Goal: Task Accomplishment & Management: Complete application form

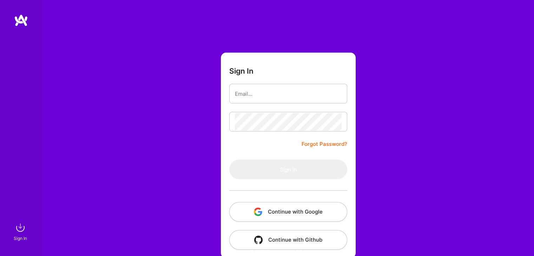
scroll to position [7, 0]
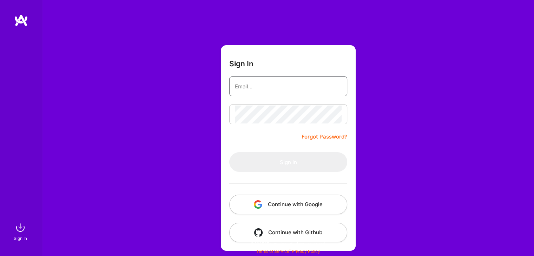
click at [285, 78] on input "email" at bounding box center [288, 87] width 107 height 18
paste input "[EMAIL_ADDRESS][DOMAIN_NAME]"
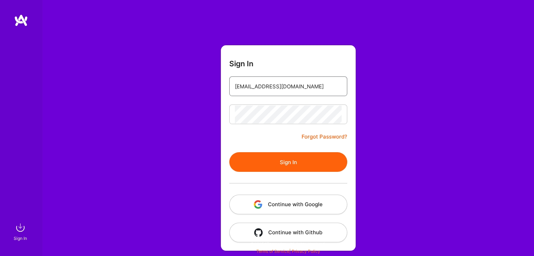
type input "[EMAIL_ADDRESS][DOMAIN_NAME]"
click at [289, 164] on button "Sign In" at bounding box center [288, 162] width 118 height 20
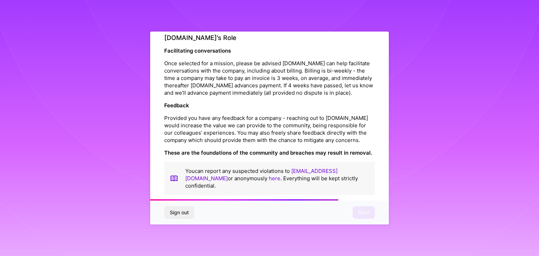
scroll to position [802, 0]
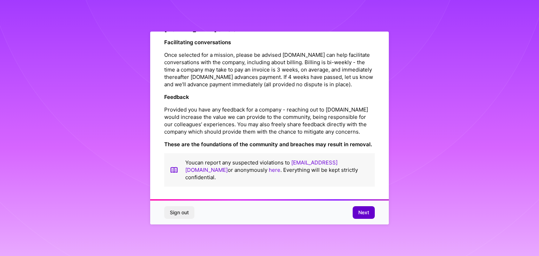
click at [364, 212] on span "Next" at bounding box center [364, 212] width 11 height 7
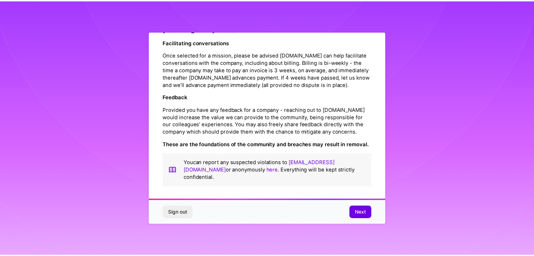
scroll to position [0, 0]
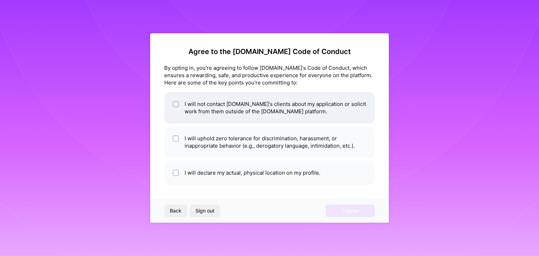
click at [295, 111] on li "I will not contact [DOMAIN_NAME]'s clients about my application or solicit work…" at bounding box center [269, 108] width 211 height 32
checkbox input "true"
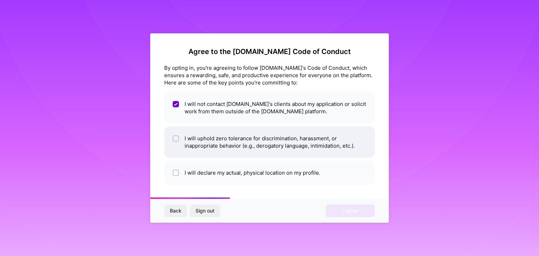
click at [292, 138] on li "I will uphold zero tolerance for discrimination, harassment, or inappropriate b…" at bounding box center [269, 142] width 211 height 32
checkbox input "true"
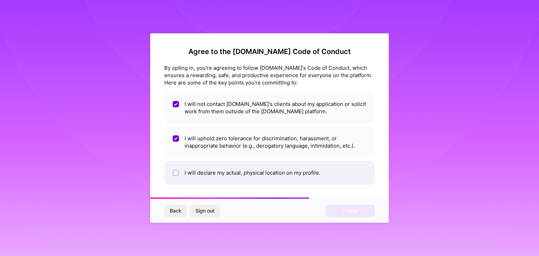
click at [288, 172] on li "I will declare my actual, physical location on my profile." at bounding box center [269, 173] width 211 height 24
checkbox input "true"
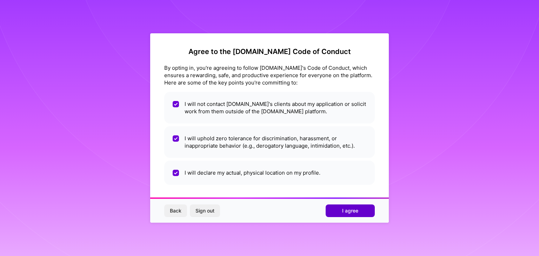
click at [357, 210] on span "I agree" at bounding box center [350, 211] width 16 height 7
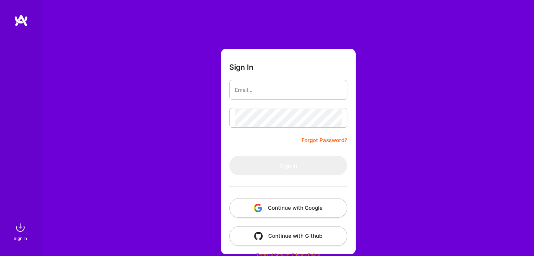
scroll to position [7, 0]
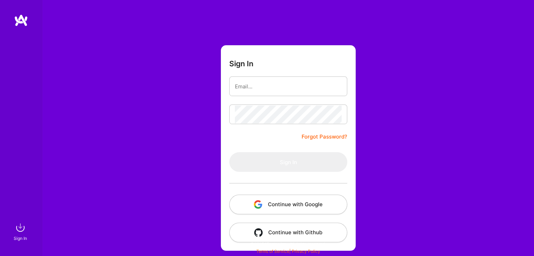
click at [19, 24] on img at bounding box center [21, 20] width 14 height 13
